Goal: Task Accomplishment & Management: Use online tool/utility

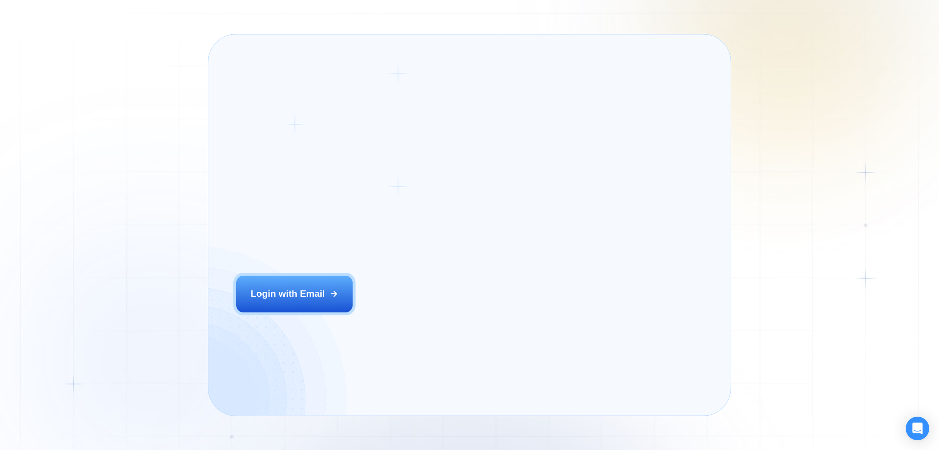
click at [400, 315] on div "Login ‍ Welcome to GigRadar. AI Business Manager for Agencies Login with Email" at bounding box center [348, 224] width 250 height 353
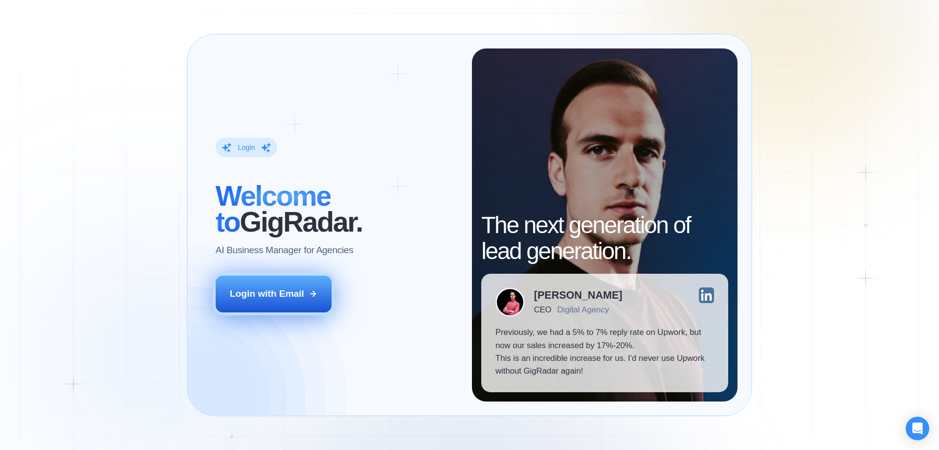
click at [311, 296] on icon at bounding box center [313, 293] width 9 height 9
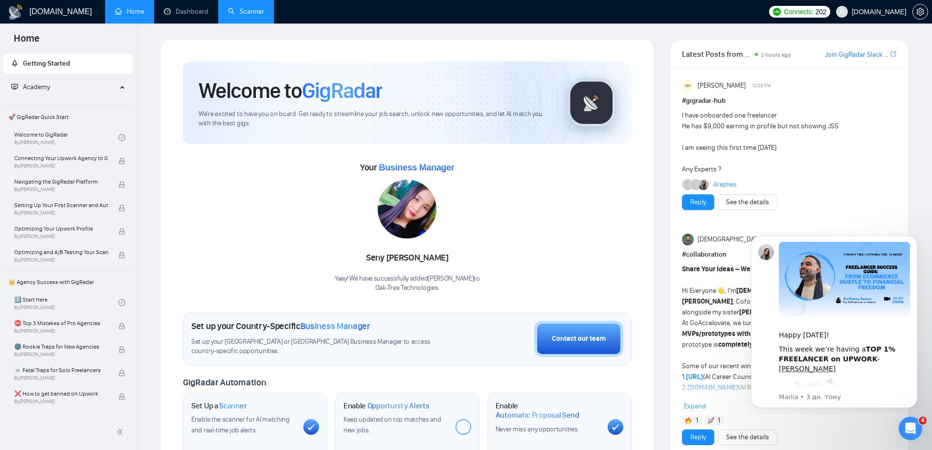
click at [234, 9] on link "Scanner" at bounding box center [246, 11] width 36 height 8
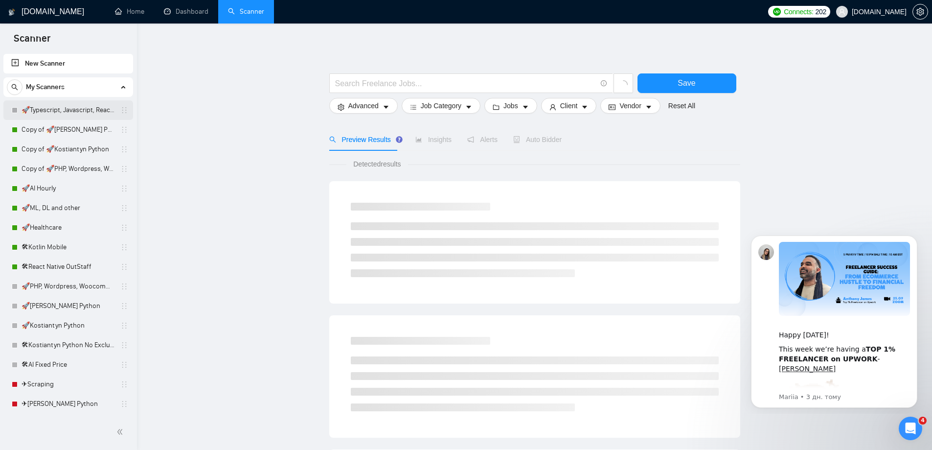
click at [74, 111] on link "🚀Typescript, Javascript, React OutStaff" at bounding box center [68, 110] width 93 height 20
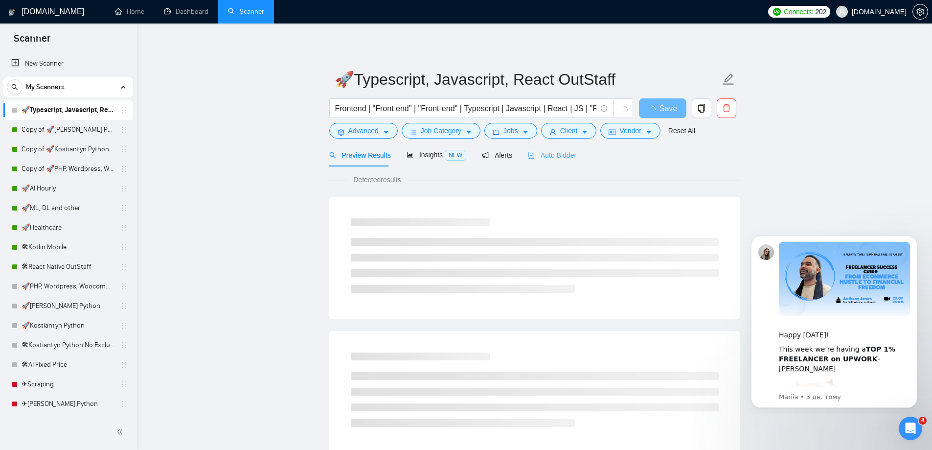
click at [550, 147] on div "Auto Bidder" at bounding box center [552, 154] width 48 height 23
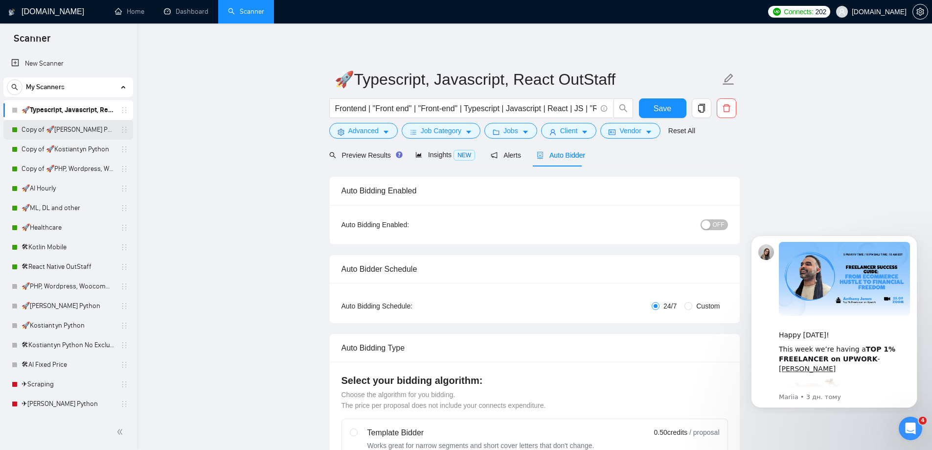
click at [42, 132] on link "Copy of 🚀[PERSON_NAME] Python" at bounding box center [68, 130] width 93 height 20
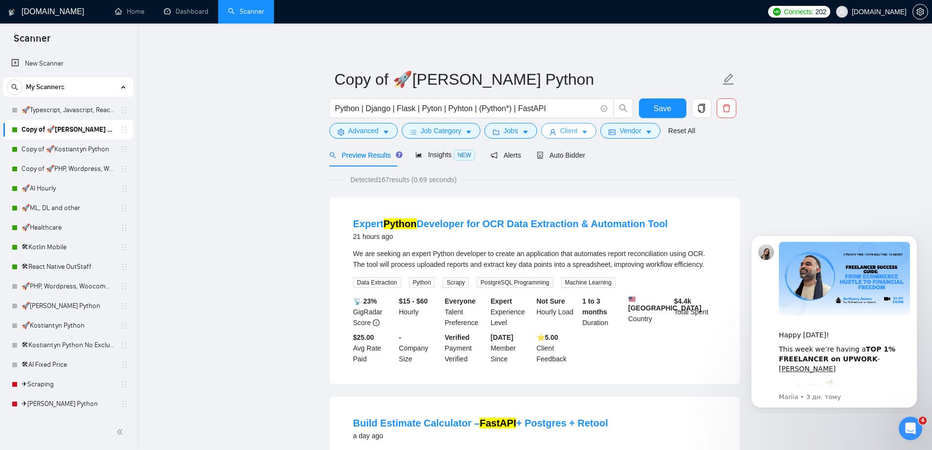
click at [546, 129] on button "Client" at bounding box center [569, 131] width 56 height 16
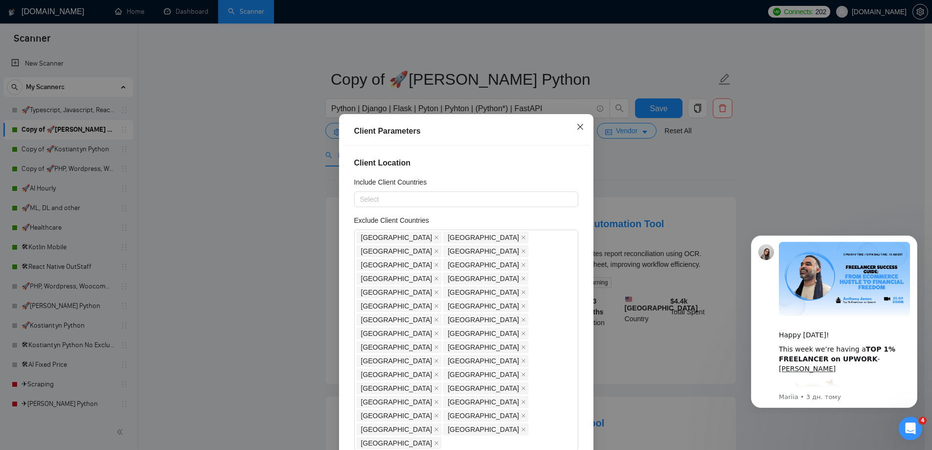
click at [576, 131] on icon "close" at bounding box center [580, 127] width 8 height 8
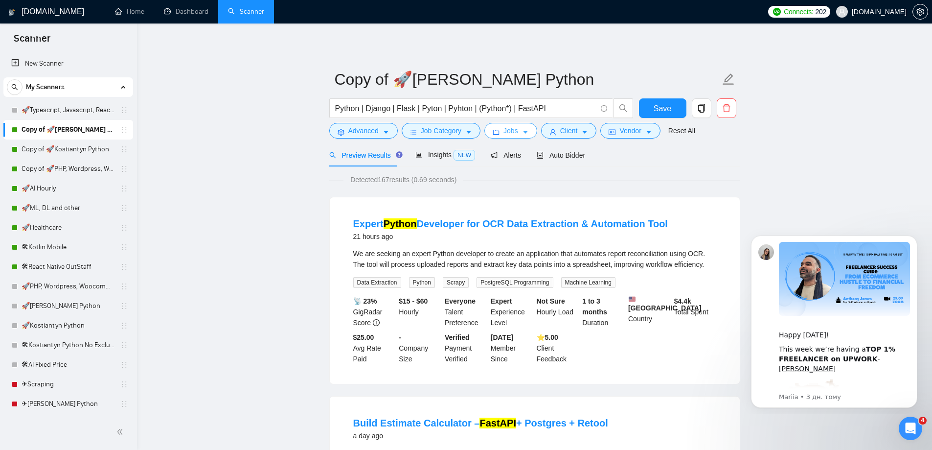
click at [501, 134] on button "Jobs" at bounding box center [510, 131] width 53 height 16
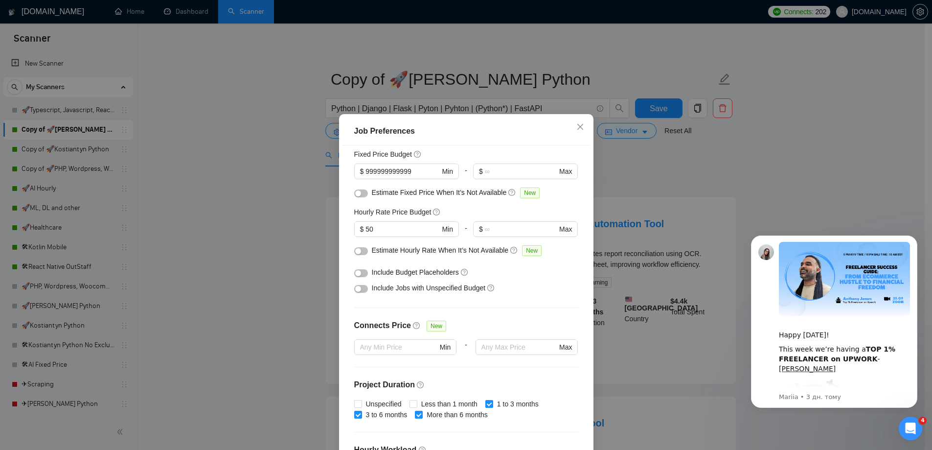
scroll to position [236, 0]
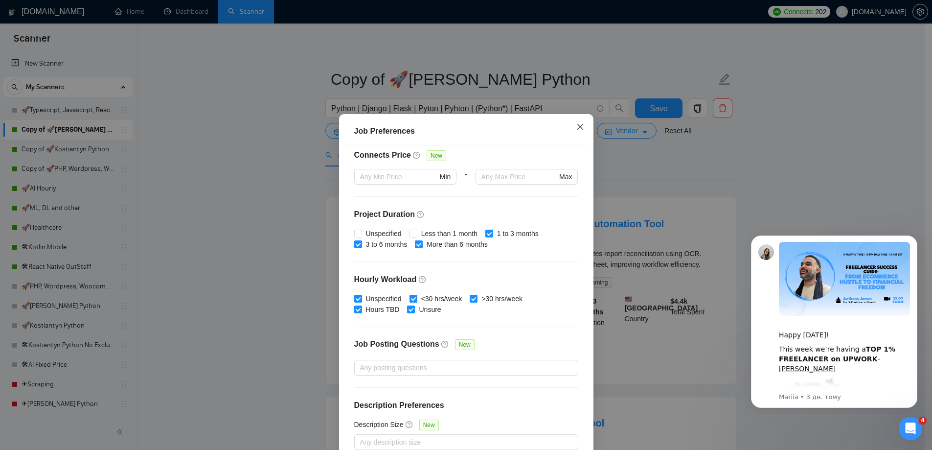
drag, startPoint x: 576, startPoint y: 123, endPoint x: 569, endPoint y: 128, distance: 8.8
click at [576, 124] on icon "close" at bounding box center [580, 127] width 8 height 8
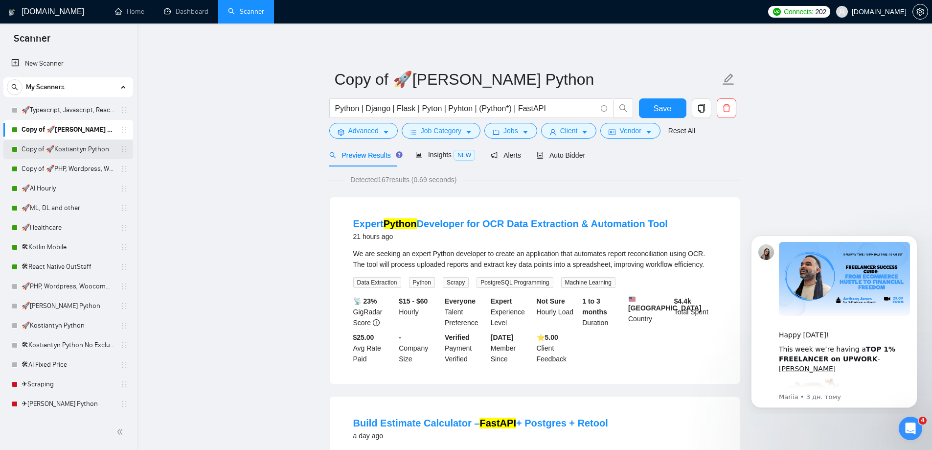
click at [53, 143] on link "Copy of 🚀Kostiantyn Python" at bounding box center [68, 149] width 93 height 20
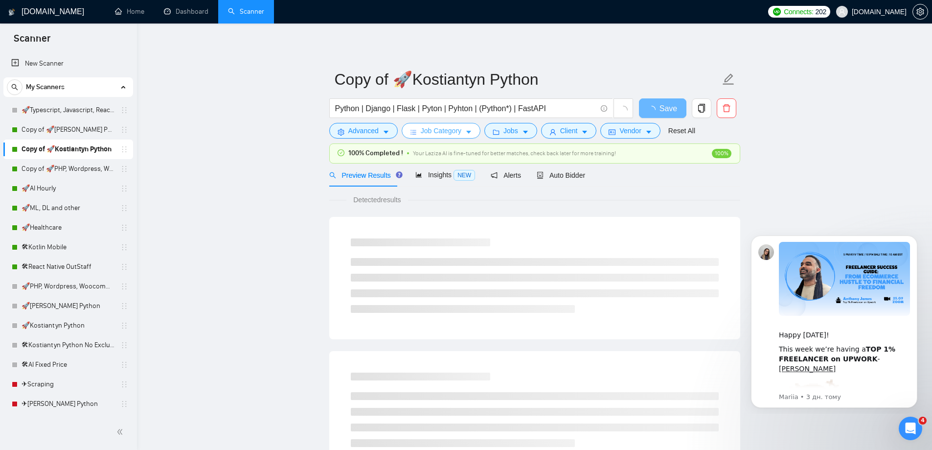
click at [451, 135] on span "Job Category" at bounding box center [441, 130] width 41 height 11
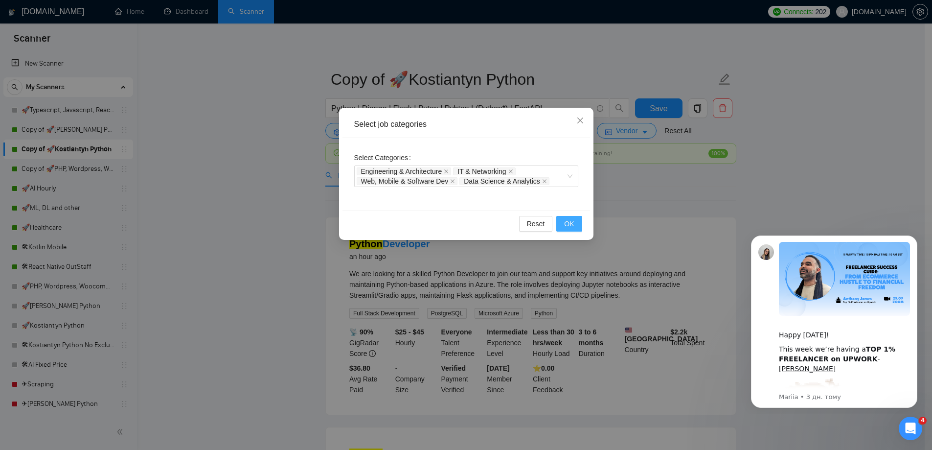
click at [562, 220] on button "OK" at bounding box center [568, 224] width 25 height 16
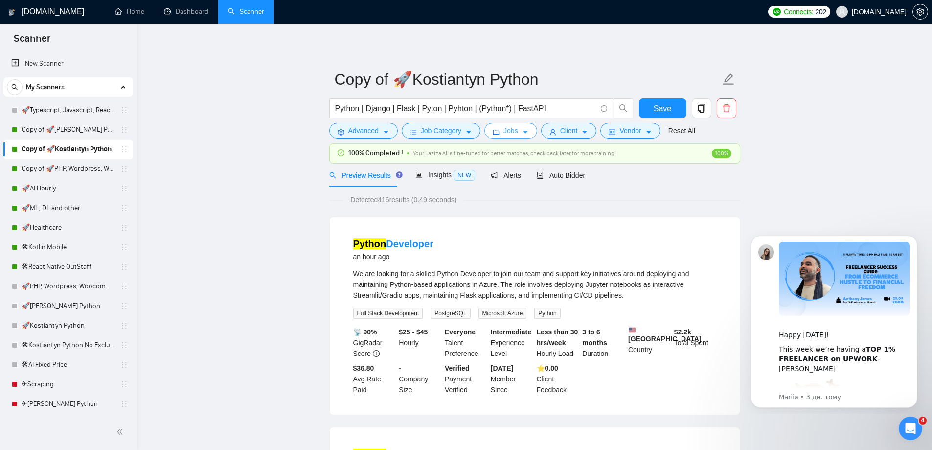
click at [497, 131] on icon "folder" at bounding box center [496, 132] width 6 height 5
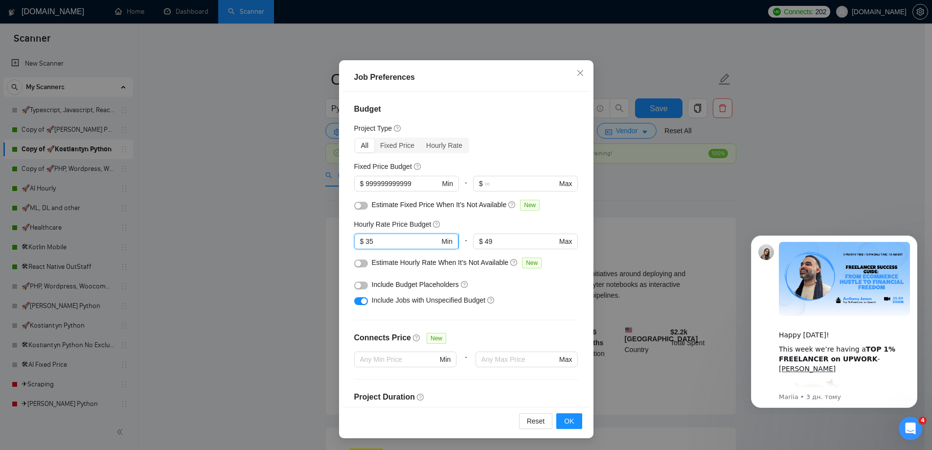
drag, startPoint x: 384, startPoint y: 240, endPoint x: 367, endPoint y: 240, distance: 17.1
click at [367, 240] on input "35" at bounding box center [403, 241] width 74 height 11
type input "38"
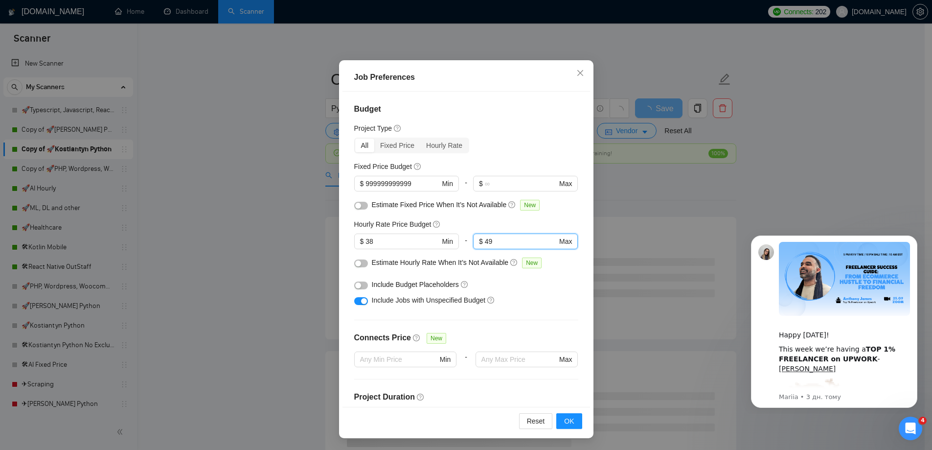
drag, startPoint x: 494, startPoint y: 242, endPoint x: 460, endPoint y: 242, distance: 33.3
click at [460, 242] on div "$ 38 Min - 49 $ 49 Max" at bounding box center [466, 244] width 224 height 23
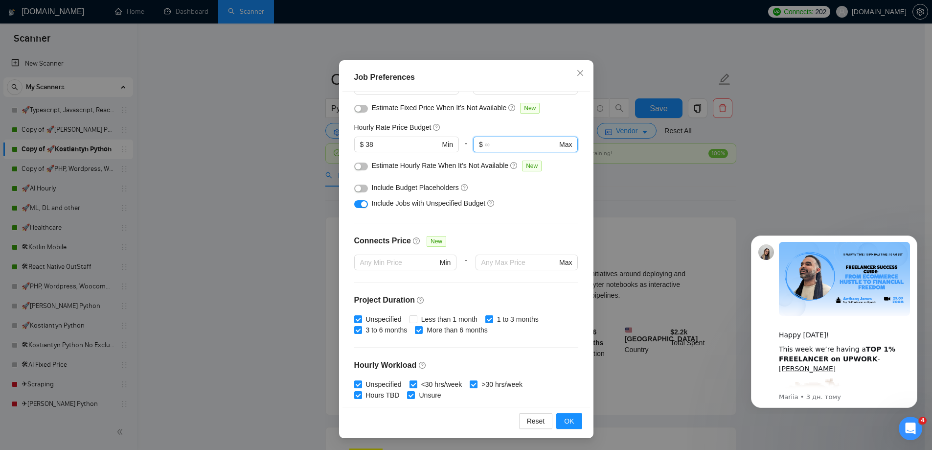
scroll to position [98, 0]
click at [567, 419] on span "OK" at bounding box center [569, 420] width 10 height 11
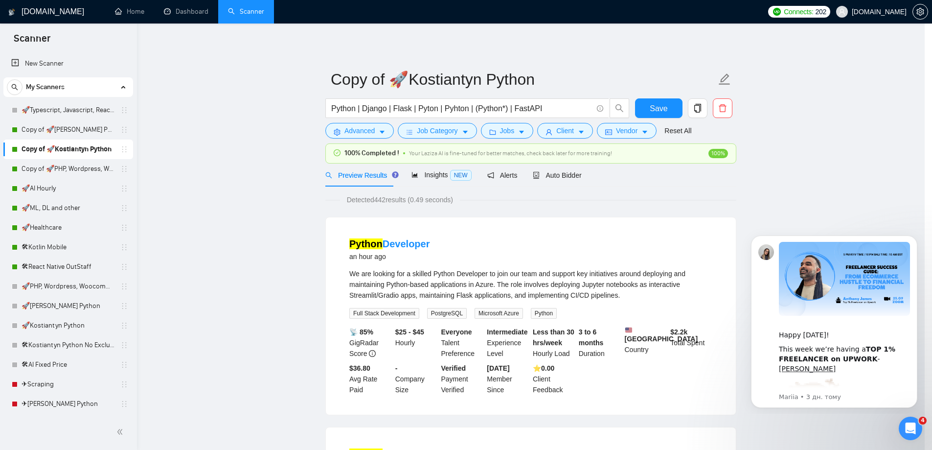
scroll to position [0, 0]
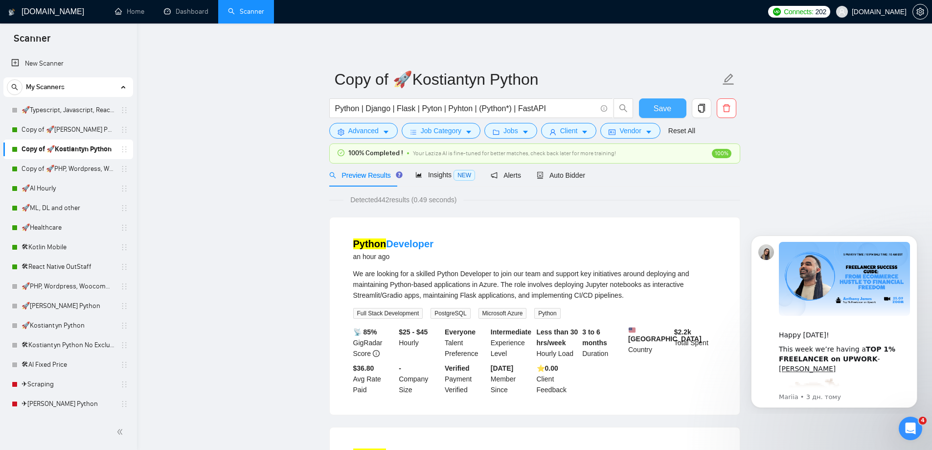
click at [665, 109] on span "Save" at bounding box center [663, 108] width 18 height 12
click at [48, 166] on link "Copy of 🚀PHP, Wordpress, Woocommerce" at bounding box center [68, 169] width 93 height 20
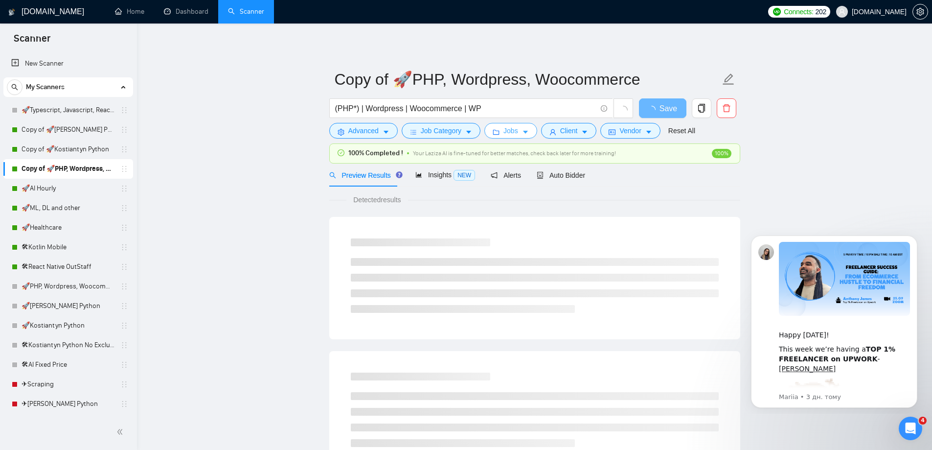
click at [522, 128] on span "caret-down" at bounding box center [525, 131] width 7 height 7
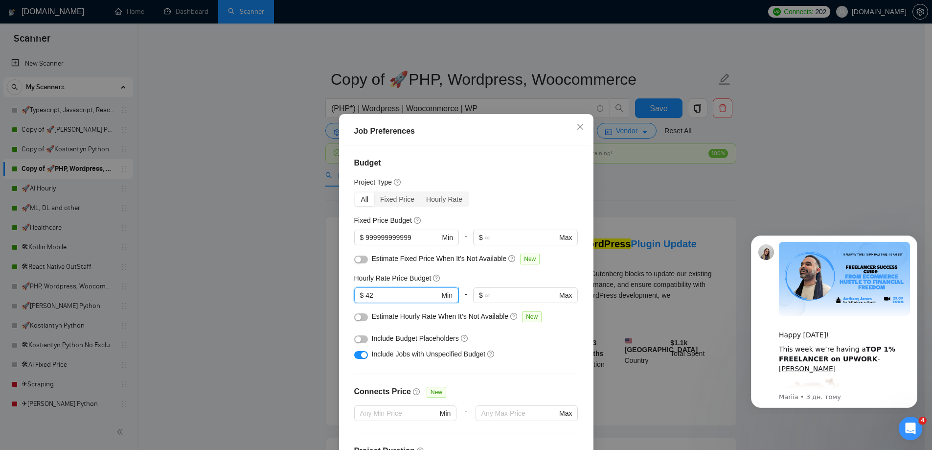
drag, startPoint x: 378, startPoint y: 296, endPoint x: 364, endPoint y: 298, distance: 14.4
click at [366, 298] on input "42" at bounding box center [403, 295] width 74 height 11
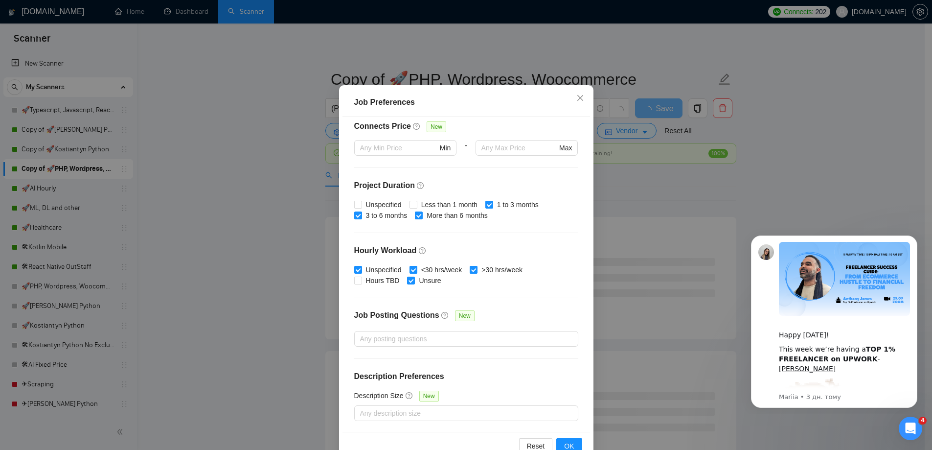
scroll to position [54, 0]
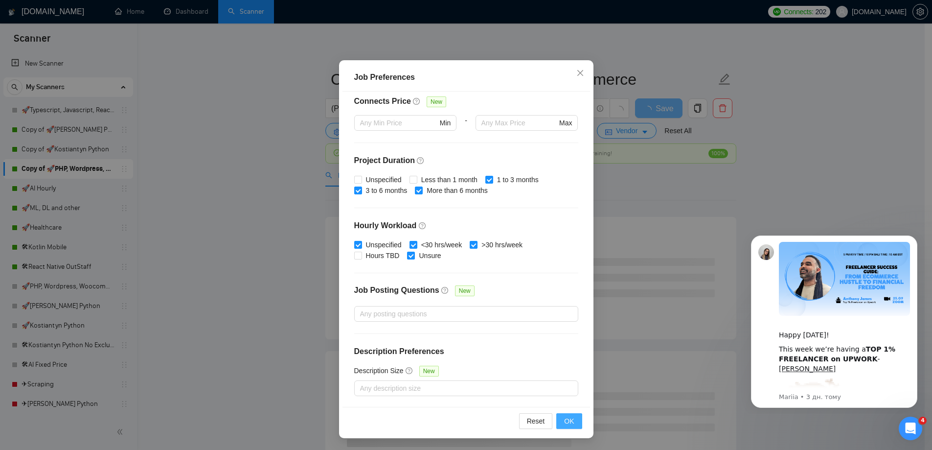
type input "39"
click at [566, 416] on span "OK" at bounding box center [569, 420] width 10 height 11
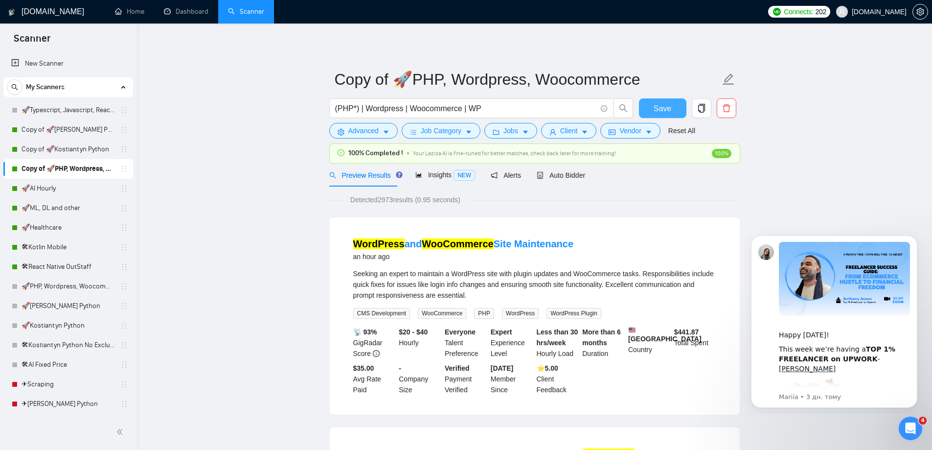
click at [665, 109] on span "Save" at bounding box center [663, 108] width 18 height 12
click at [70, 192] on link "🚀AI Hourly" at bounding box center [68, 189] width 93 height 20
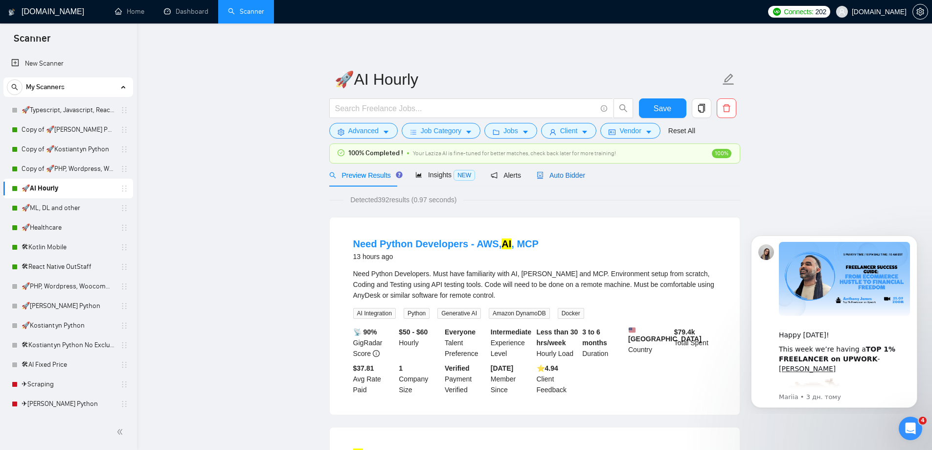
click at [563, 179] on span "Auto Bidder" at bounding box center [561, 175] width 48 height 8
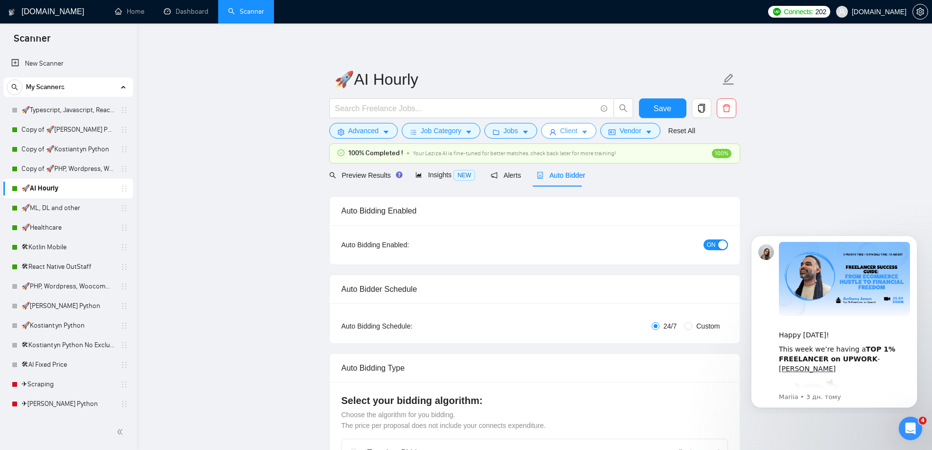
click at [546, 132] on button "Client" at bounding box center [569, 131] width 56 height 16
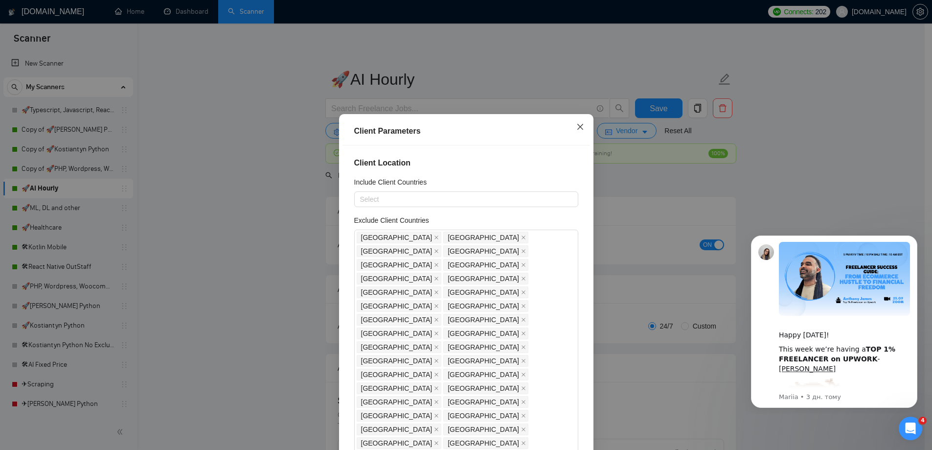
click at [576, 127] on icon "close" at bounding box center [580, 127] width 8 height 8
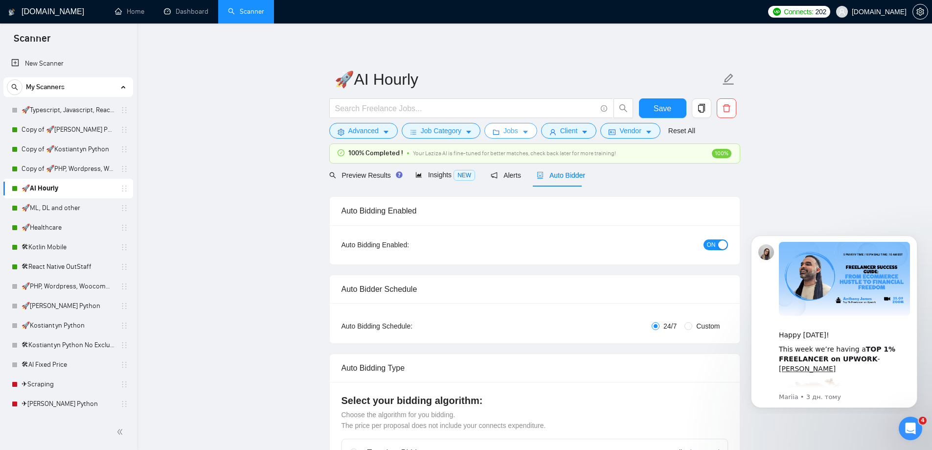
click at [522, 130] on icon "caret-down" at bounding box center [525, 132] width 7 height 7
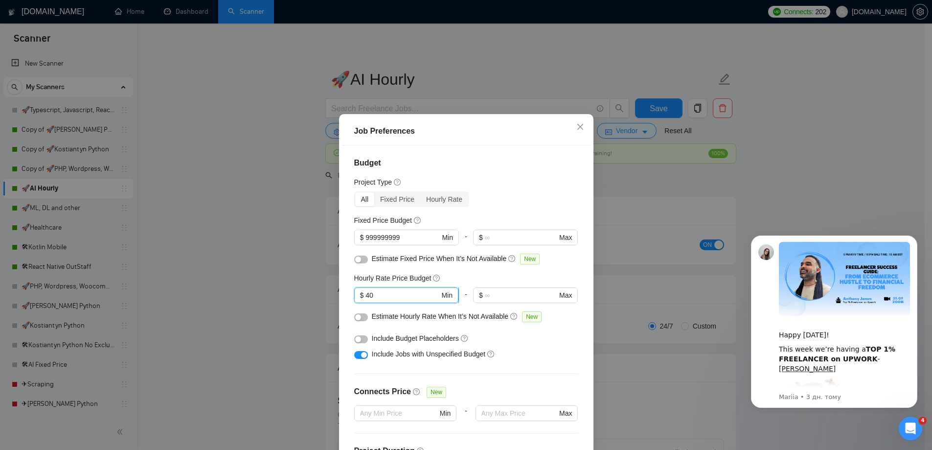
drag, startPoint x: 386, startPoint y: 299, endPoint x: 362, endPoint y: 293, distance: 24.8
click at [366, 293] on input "40" at bounding box center [403, 295] width 74 height 11
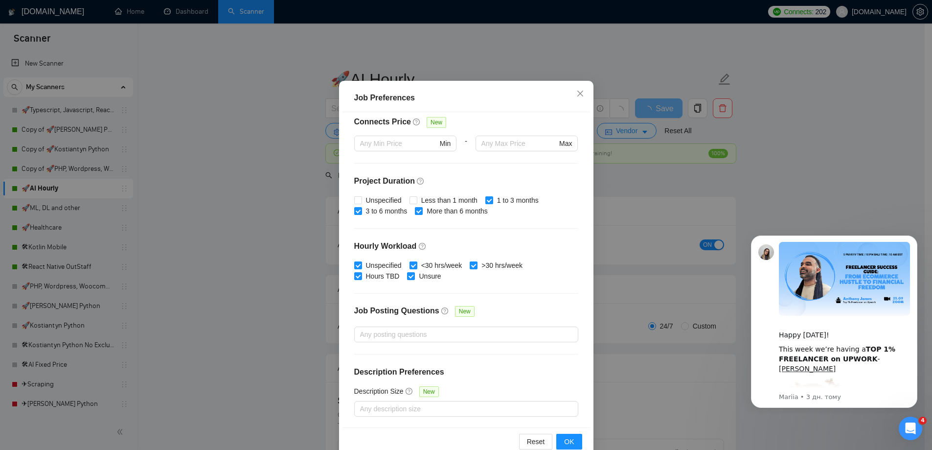
scroll to position [54, 0]
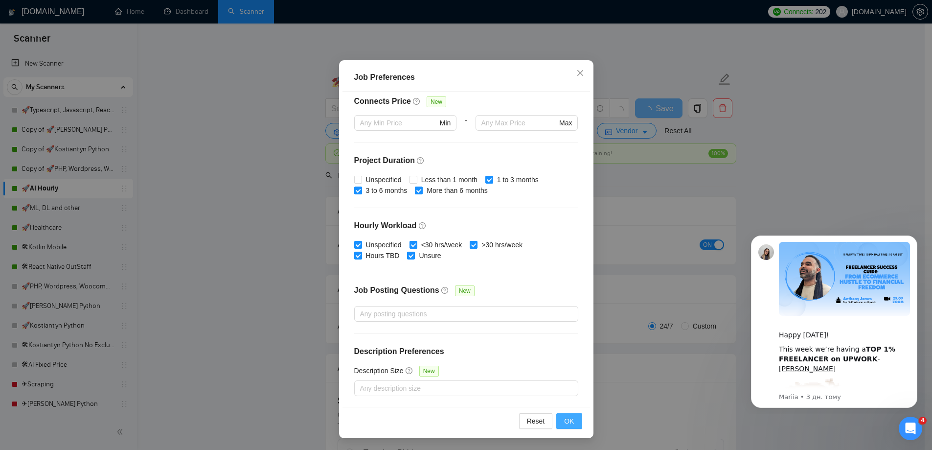
type input "49"
click at [567, 423] on span "OK" at bounding box center [569, 420] width 10 height 11
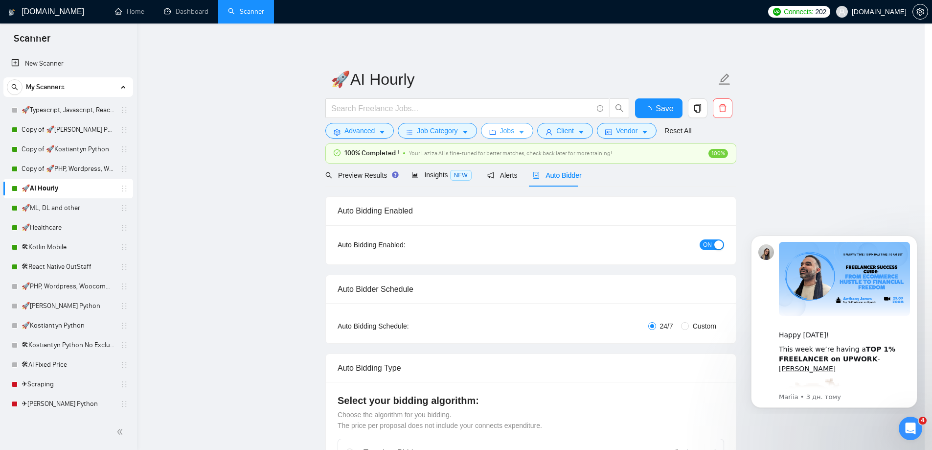
scroll to position [0, 0]
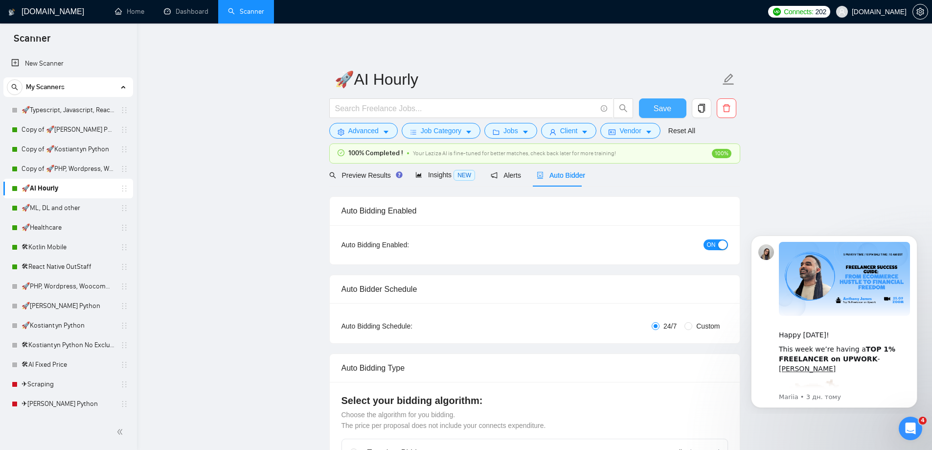
click at [663, 115] on button "Save" at bounding box center [662, 108] width 47 height 20
click at [42, 203] on link "🚀ML, DL and other" at bounding box center [68, 208] width 93 height 20
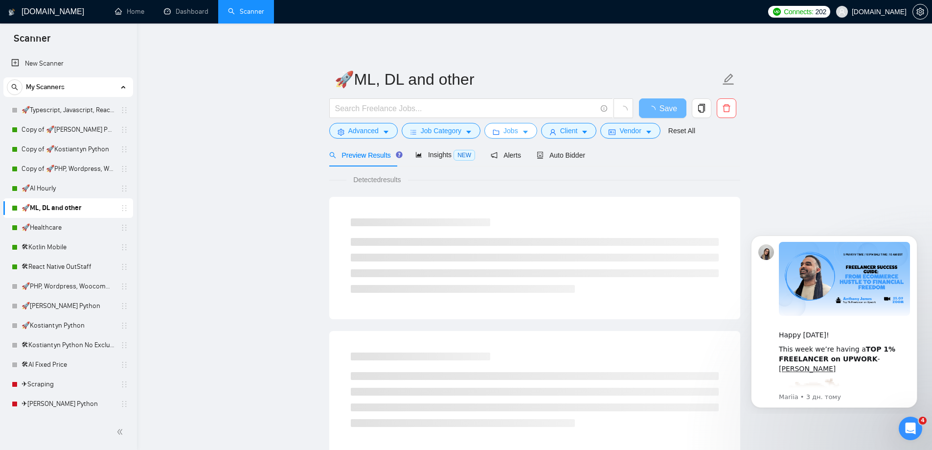
click at [503, 133] on span "Jobs" at bounding box center [510, 130] width 15 height 11
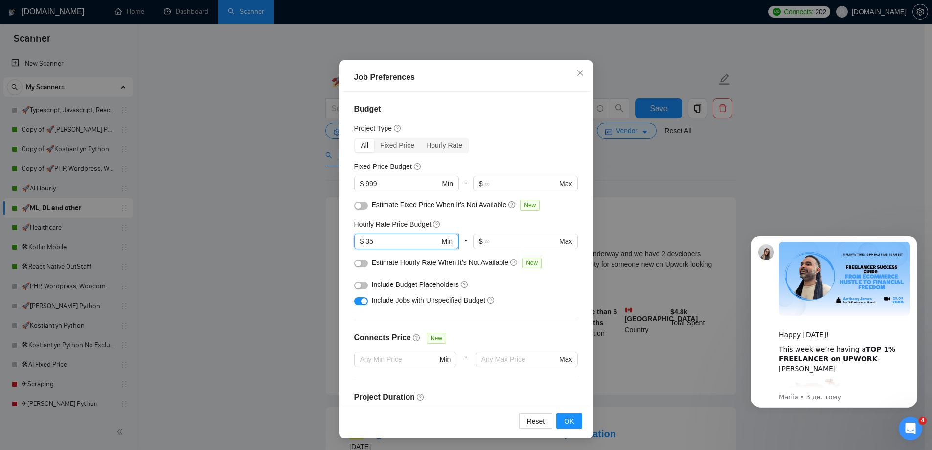
drag, startPoint x: 386, startPoint y: 241, endPoint x: 358, endPoint y: 245, distance: 28.6
click at [358, 245] on span "$ 35 Min" at bounding box center [406, 241] width 104 height 16
type input "49"
click at [389, 186] on input "999" at bounding box center [403, 183] width 74 height 11
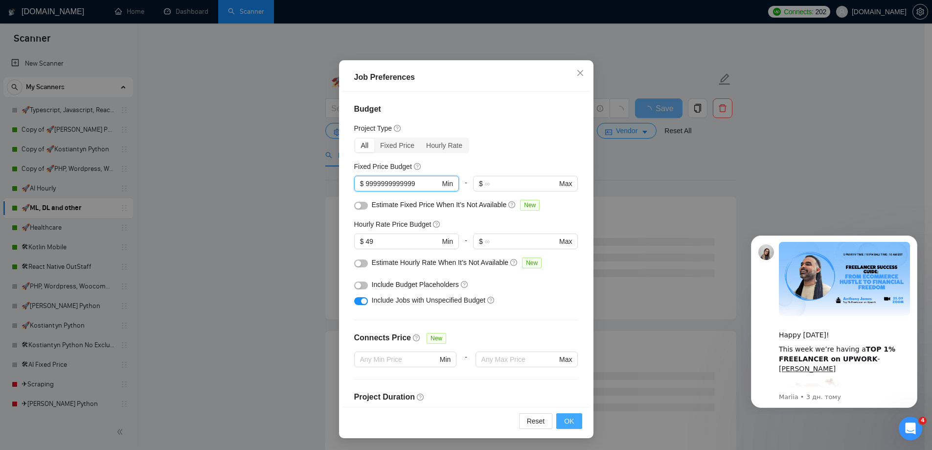
type input "9999999999999"
click at [567, 421] on span "OK" at bounding box center [569, 420] width 10 height 11
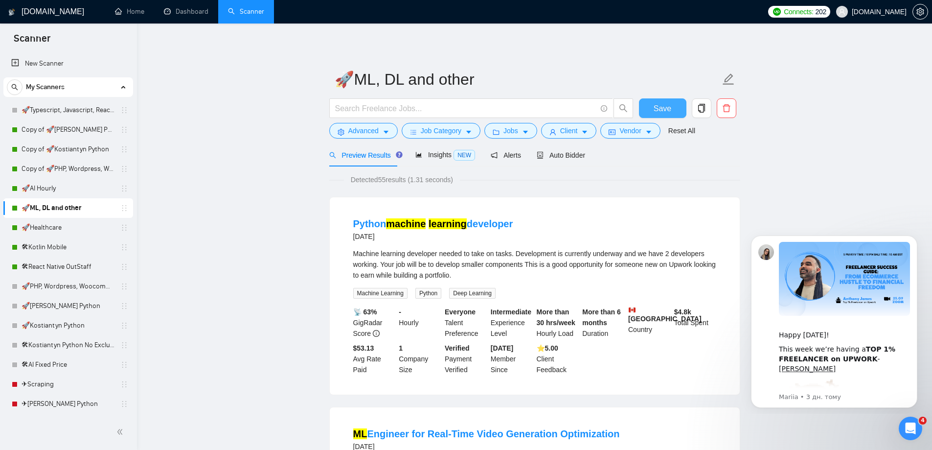
click at [663, 115] on button "Save" at bounding box center [662, 108] width 47 height 20
click at [49, 233] on link "🚀Healthcare" at bounding box center [68, 228] width 93 height 20
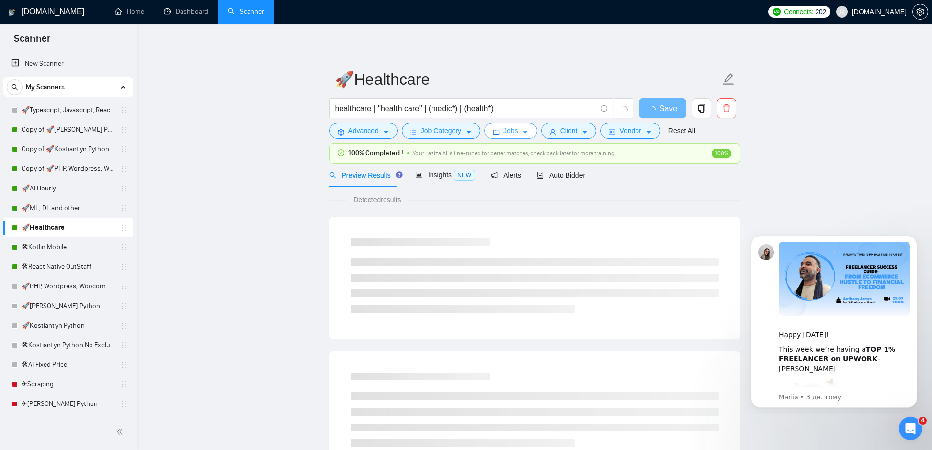
click at [515, 135] on button "Jobs" at bounding box center [510, 131] width 53 height 16
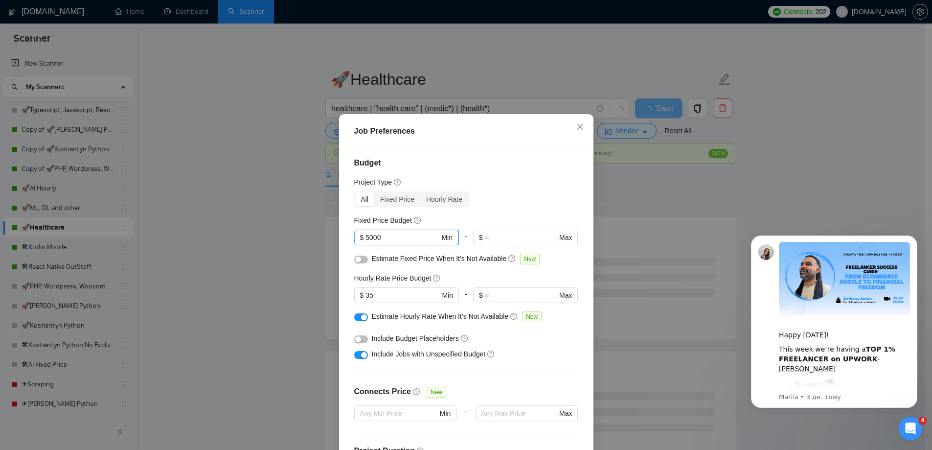
click at [405, 239] on input "5000" at bounding box center [403, 237] width 74 height 11
drag, startPoint x: 383, startPoint y: 295, endPoint x: 360, endPoint y: 297, distance: 23.1
click at [360, 297] on span "$ 35 Min" at bounding box center [406, 295] width 104 height 16
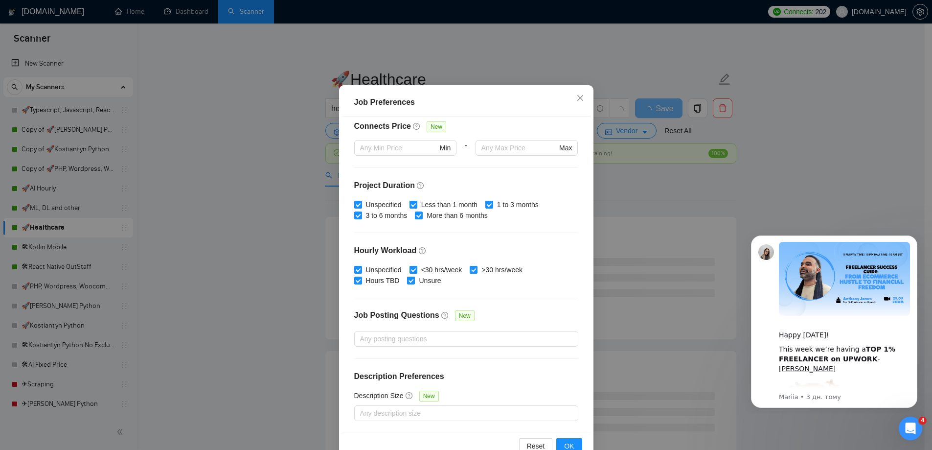
scroll to position [54, 0]
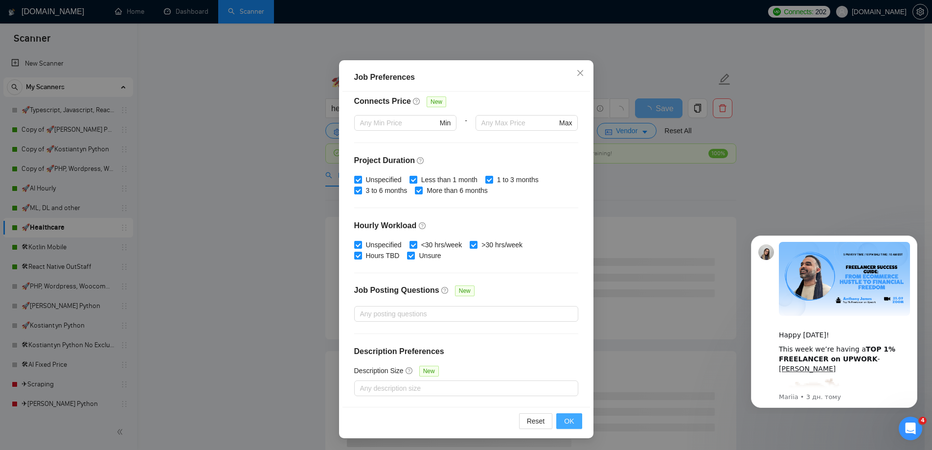
type input "38"
click at [565, 422] on span "OK" at bounding box center [569, 420] width 10 height 11
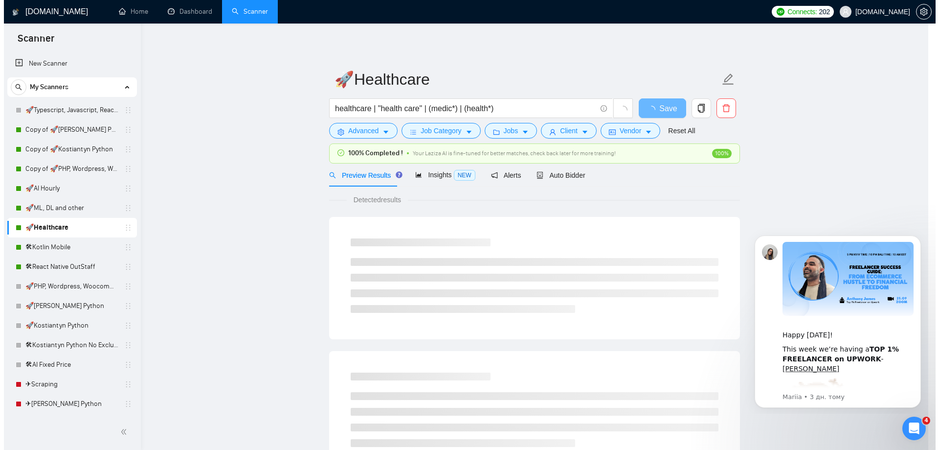
scroll to position [0, 0]
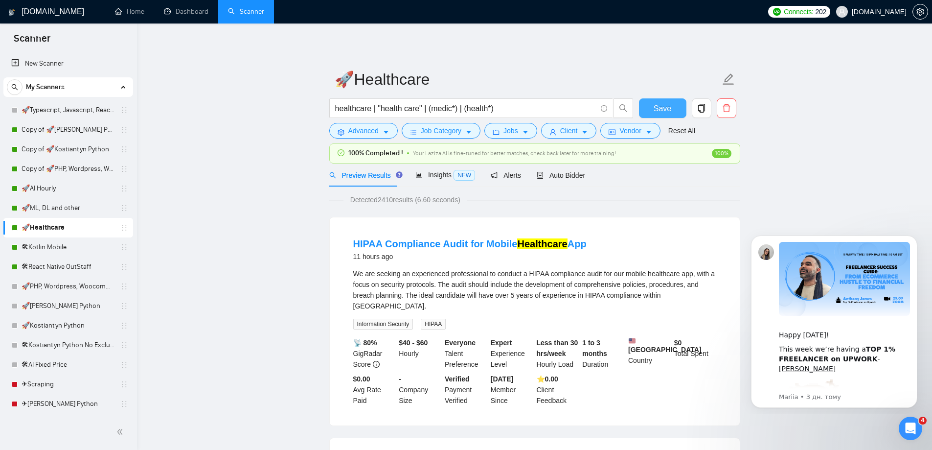
click at [663, 112] on span "Save" at bounding box center [663, 108] width 18 height 12
click at [53, 243] on link "🛠Kotlin Mobile" at bounding box center [68, 247] width 93 height 20
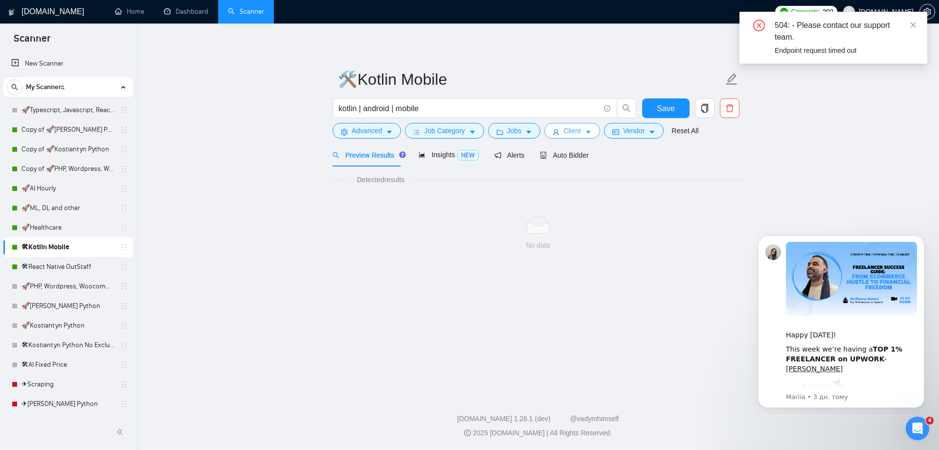
click at [556, 129] on icon "user" at bounding box center [556, 132] width 7 height 7
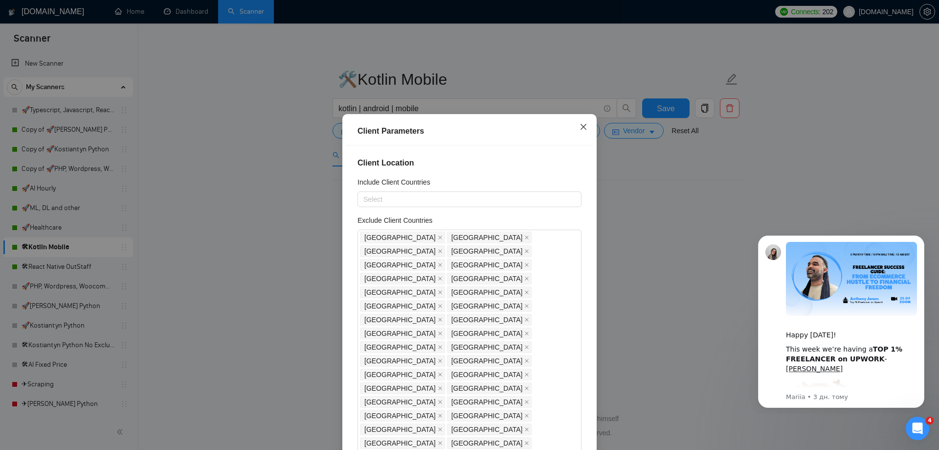
click at [581, 129] on icon "close" at bounding box center [584, 127] width 6 height 6
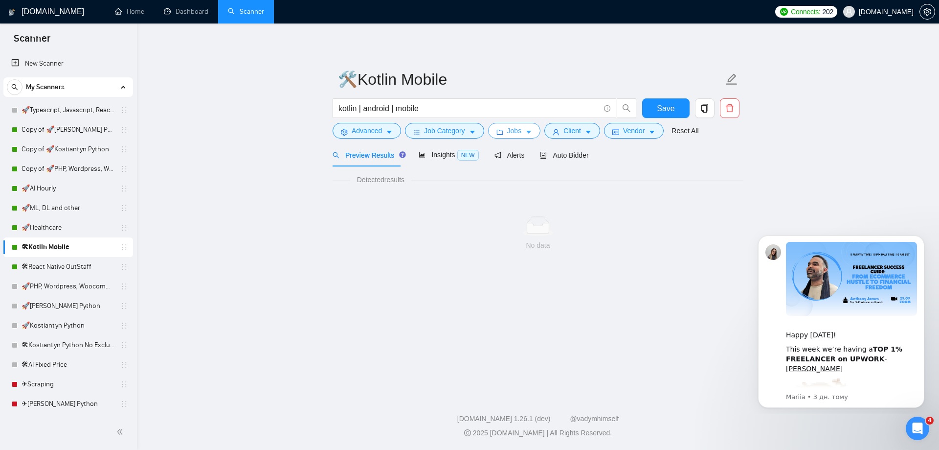
click at [510, 135] on span "Jobs" at bounding box center [514, 130] width 15 height 11
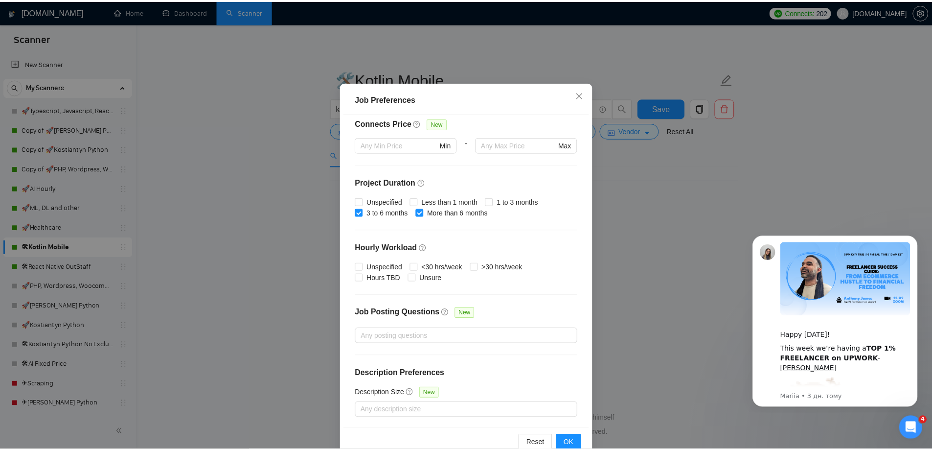
scroll to position [49, 0]
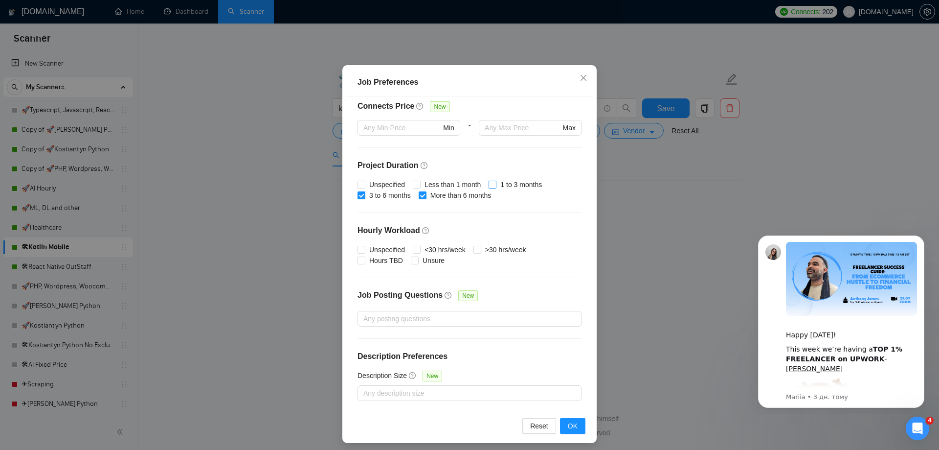
click at [489, 186] on input "1 to 3 months" at bounding box center [492, 184] width 7 height 7
checkbox input "true"
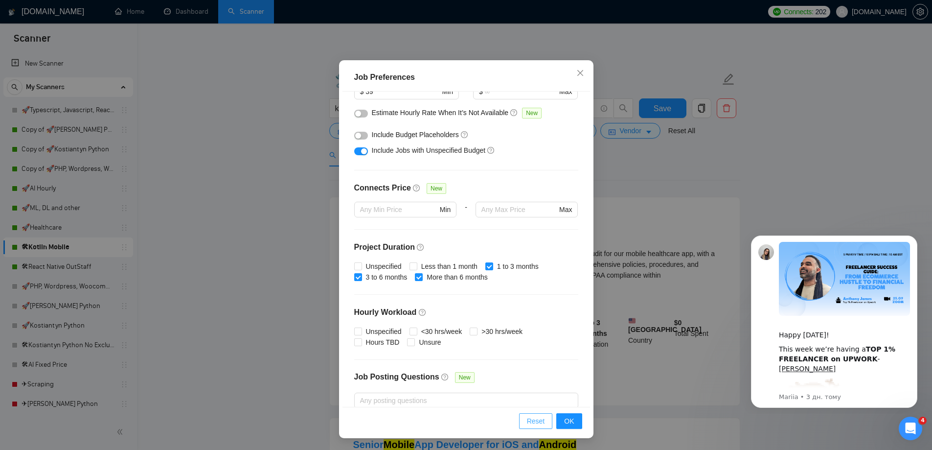
scroll to position [236, 0]
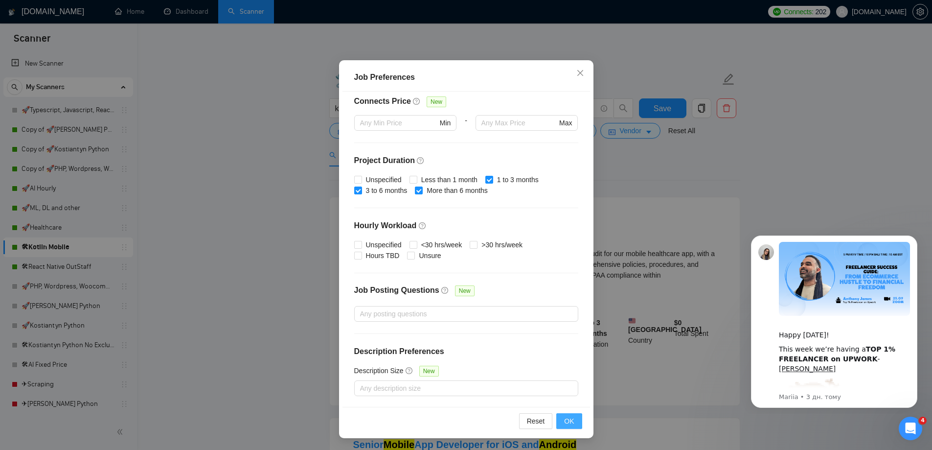
click at [556, 419] on button "OK" at bounding box center [568, 421] width 25 height 16
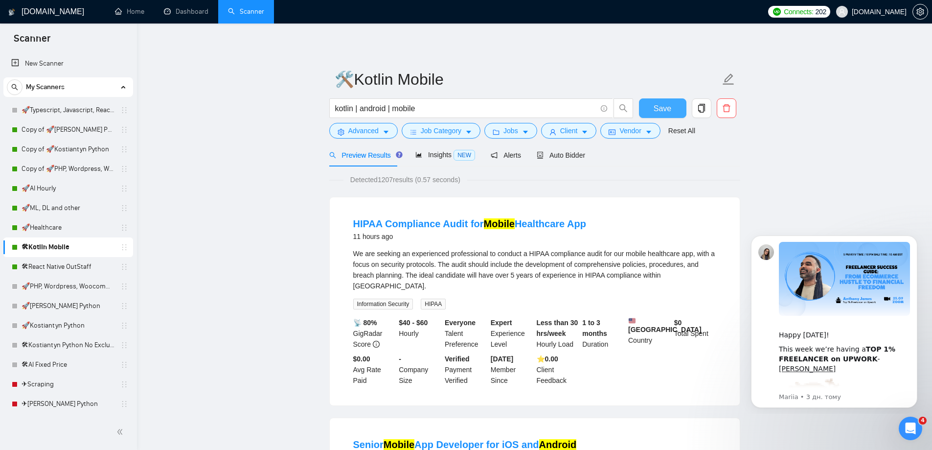
click at [651, 111] on button "Save" at bounding box center [662, 108] width 47 height 20
click at [81, 269] on link "🛠React Native OutStaff" at bounding box center [68, 267] width 93 height 20
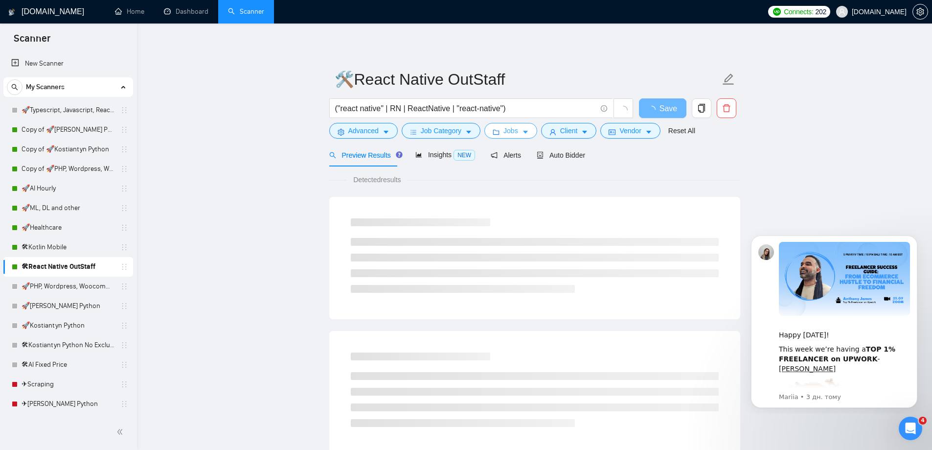
click at [511, 135] on span "Jobs" at bounding box center [510, 130] width 15 height 11
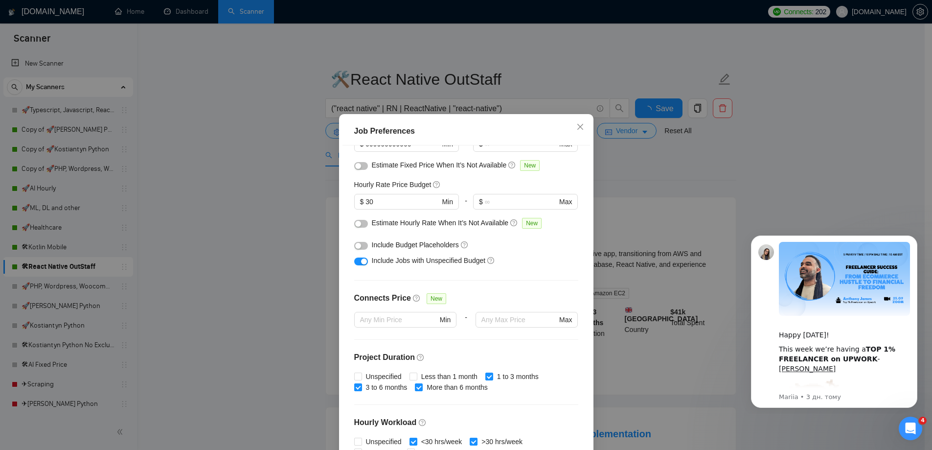
scroll to position [90, 0]
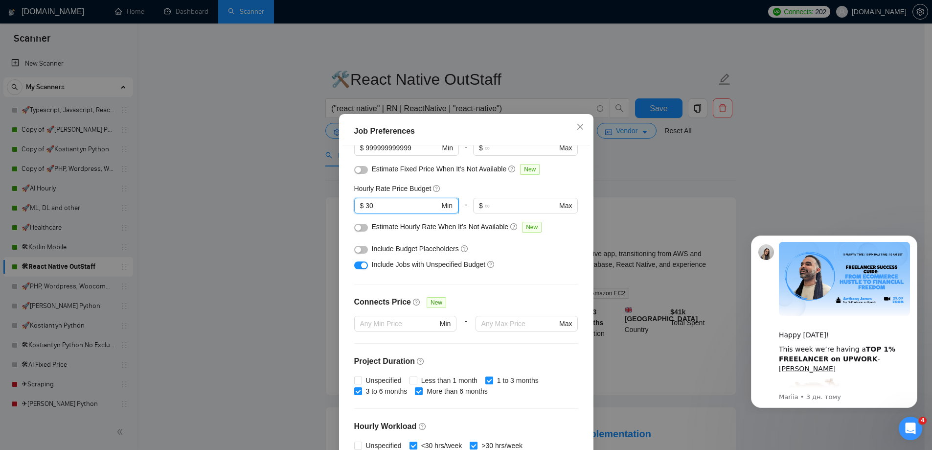
drag, startPoint x: 381, startPoint y: 206, endPoint x: 354, endPoint y: 208, distance: 26.6
click at [354, 208] on span "$ 30 Min" at bounding box center [406, 206] width 104 height 16
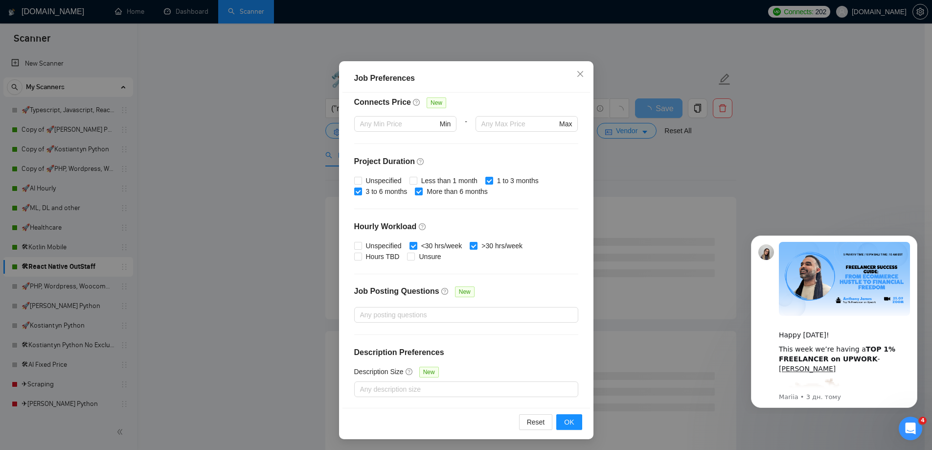
scroll to position [54, 0]
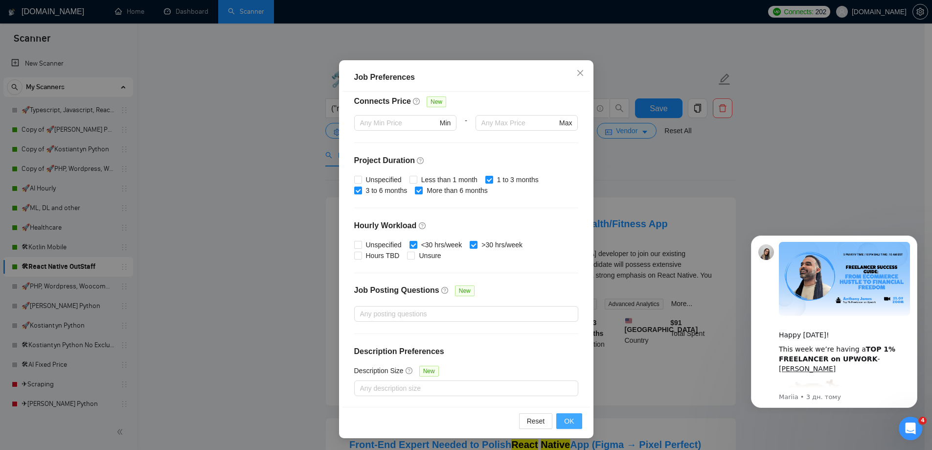
type input "39"
click at [569, 418] on span "OK" at bounding box center [569, 420] width 10 height 11
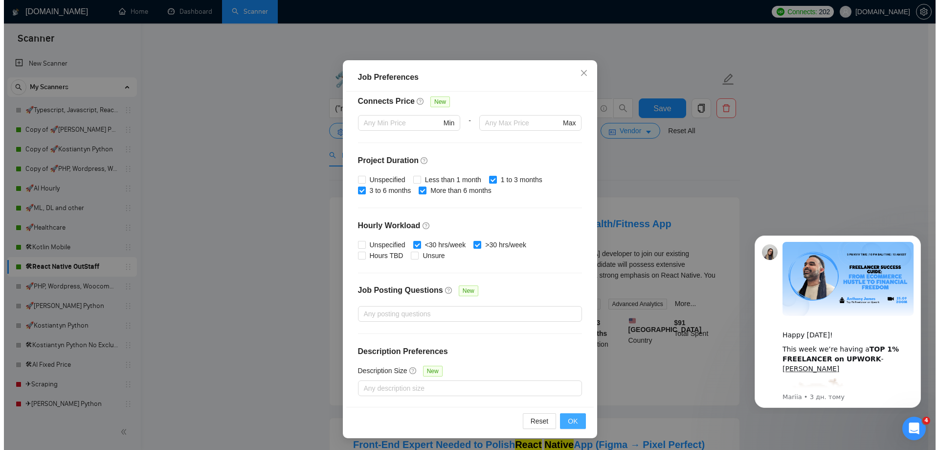
scroll to position [0, 0]
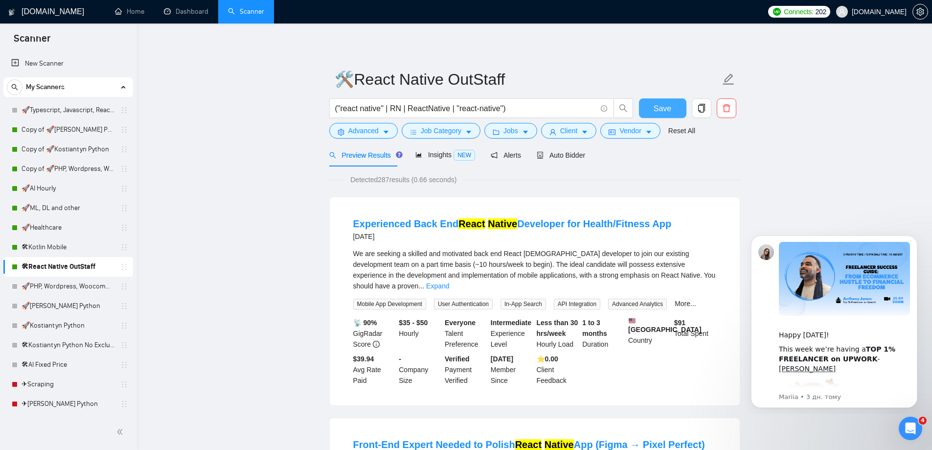
click at [652, 108] on button "Save" at bounding box center [662, 108] width 47 height 20
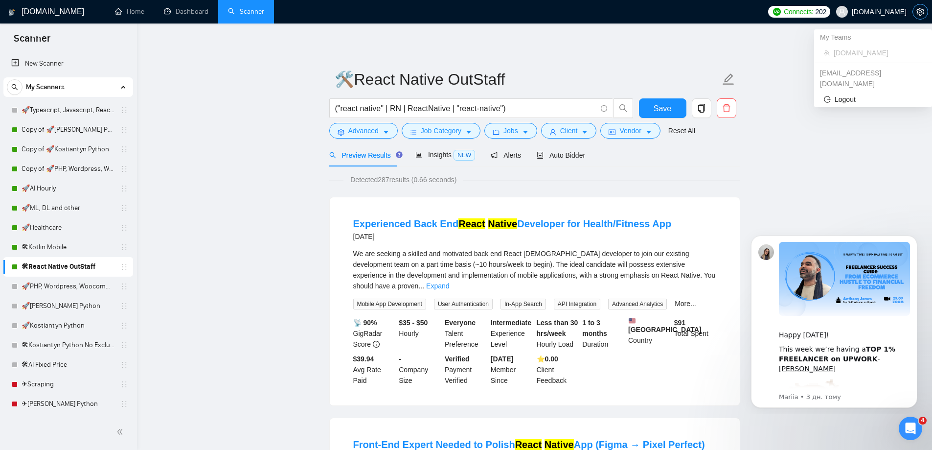
click at [917, 14] on icon "setting" at bounding box center [919, 12] width 7 height 8
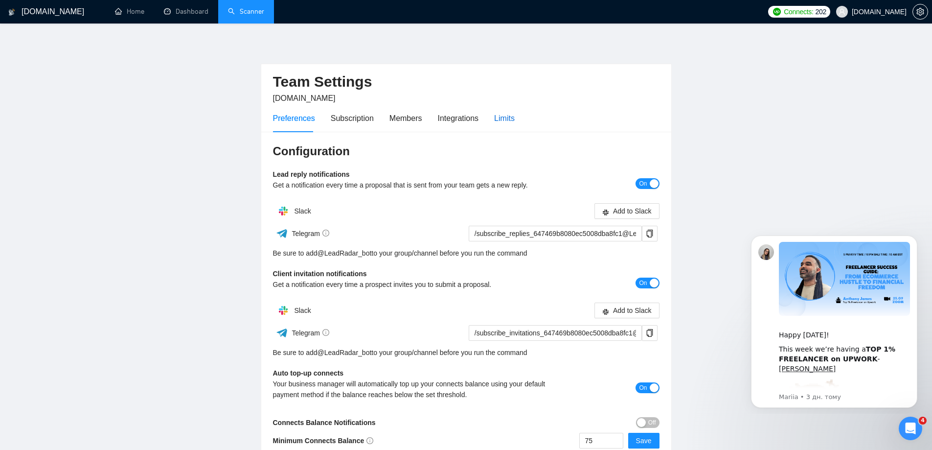
click at [496, 112] on div "Limits" at bounding box center [504, 118] width 21 height 12
